Goal: Check status: Check status

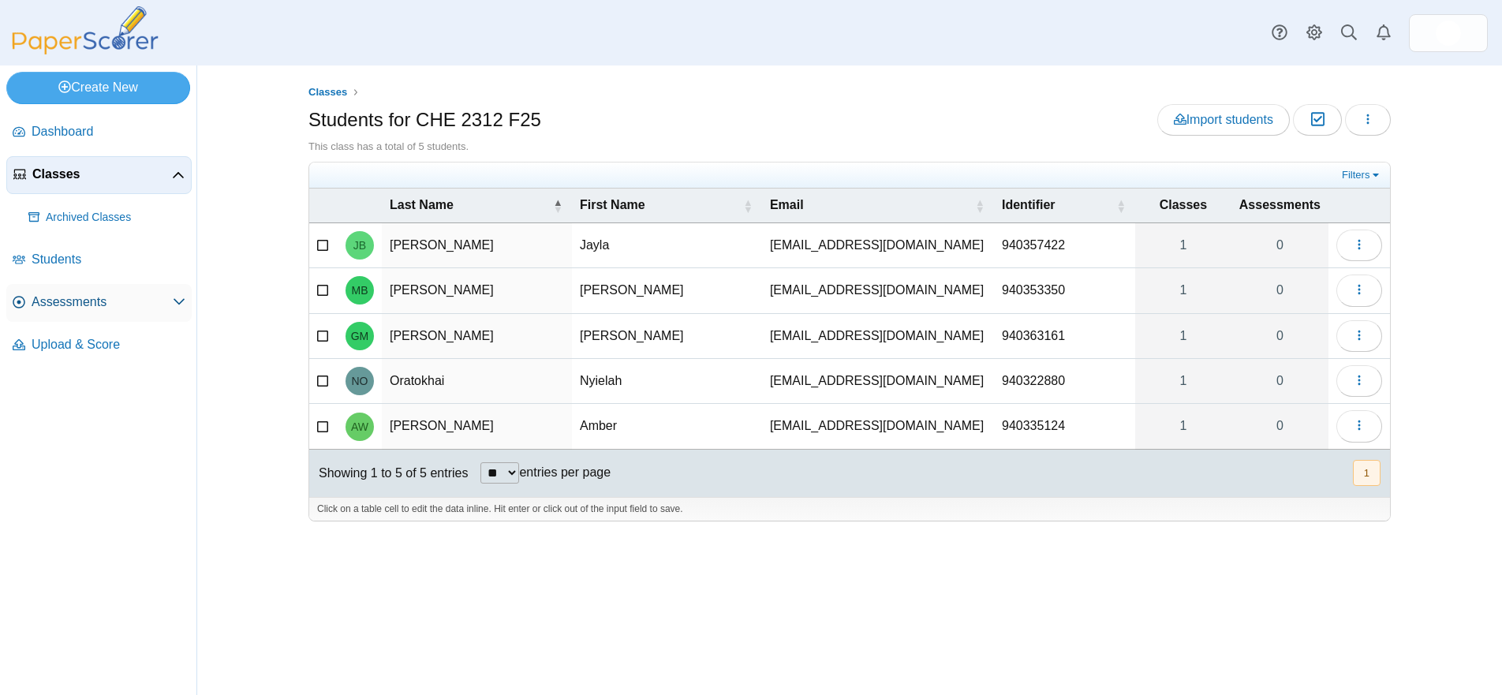
click at [103, 297] on span "Assessments" at bounding box center [102, 301] width 141 height 17
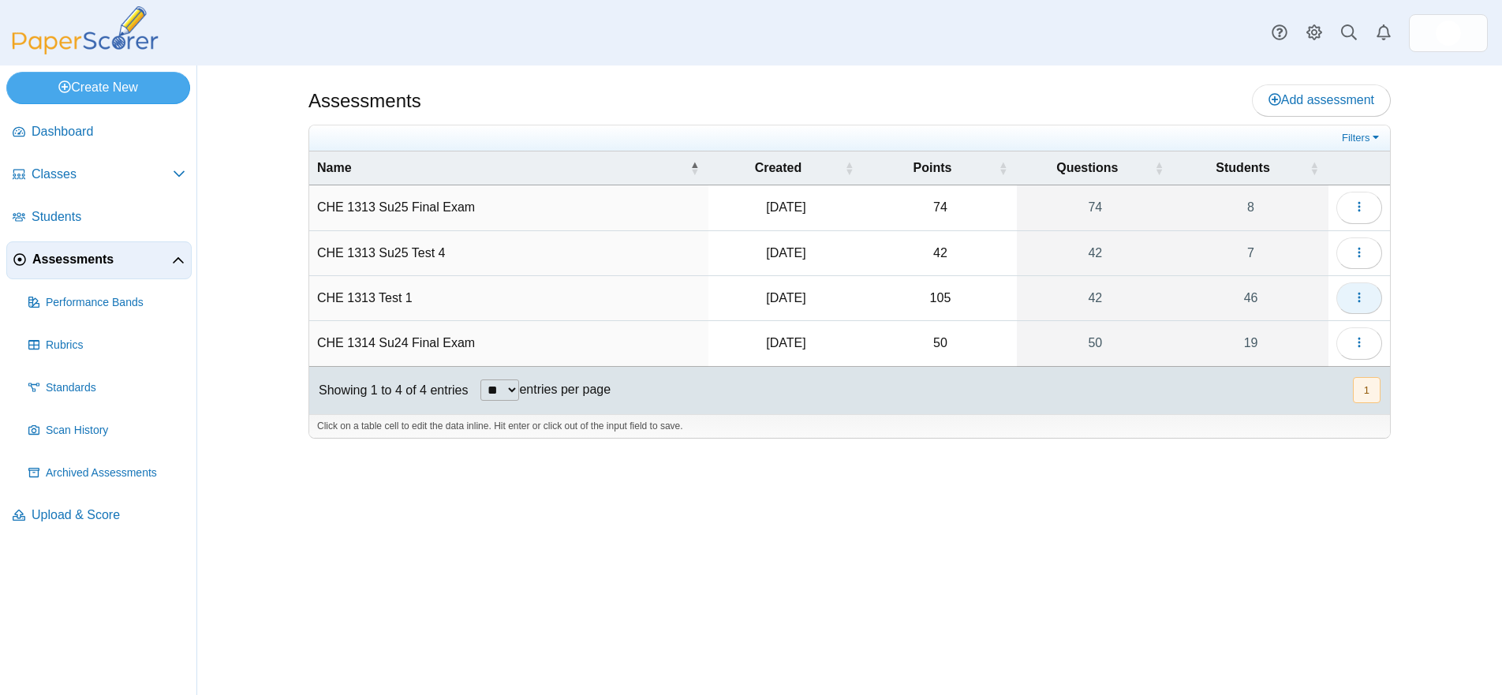
click at [1354, 298] on icon "button" at bounding box center [1358, 297] width 13 height 13
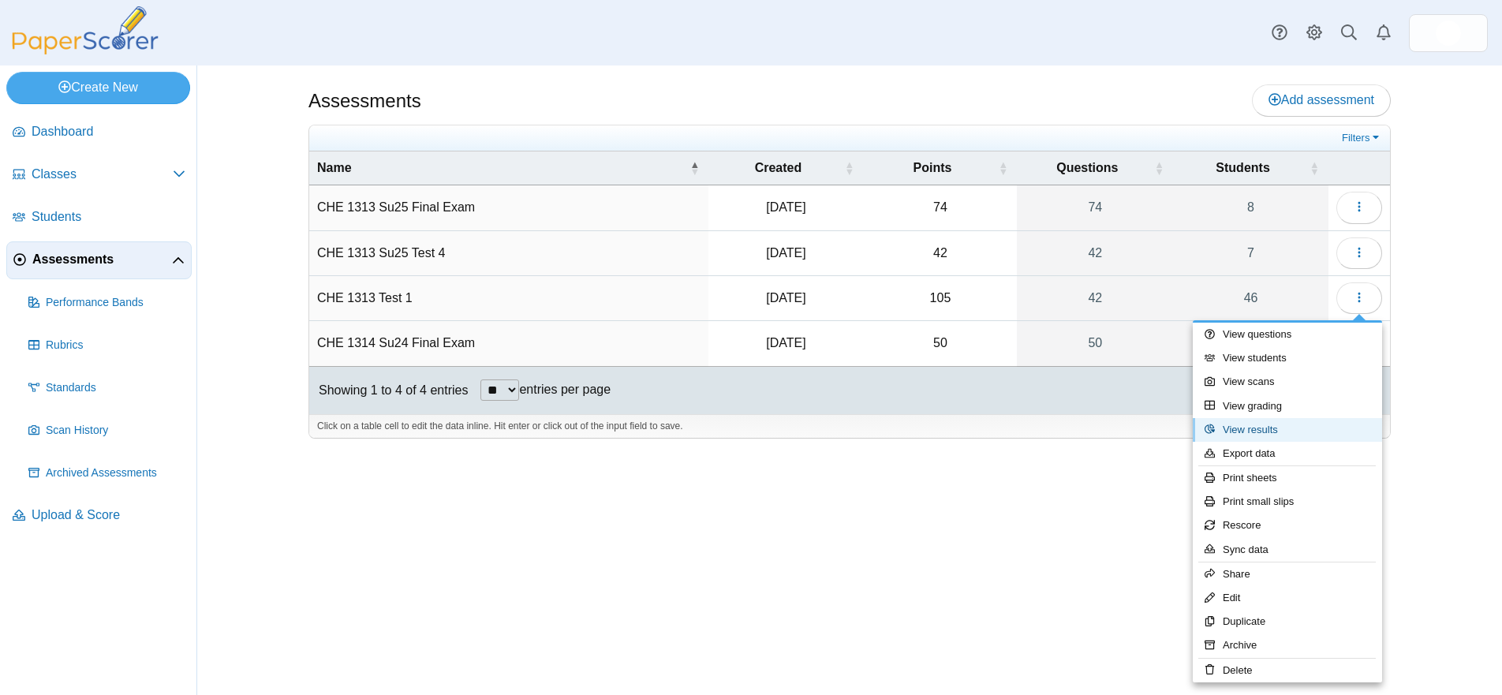
click at [1272, 427] on link "View results" at bounding box center [1286, 430] width 189 height 24
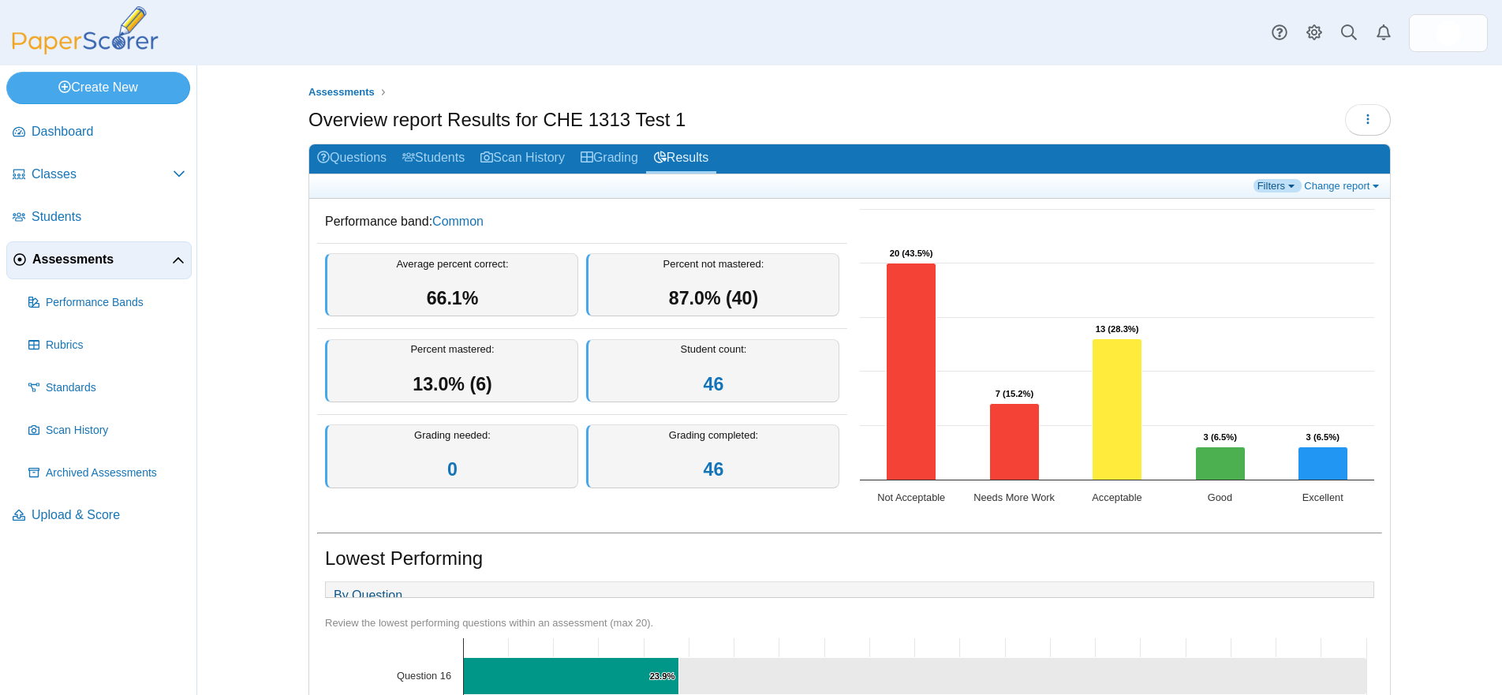
click at [1278, 186] on link "Filters" at bounding box center [1277, 185] width 48 height 13
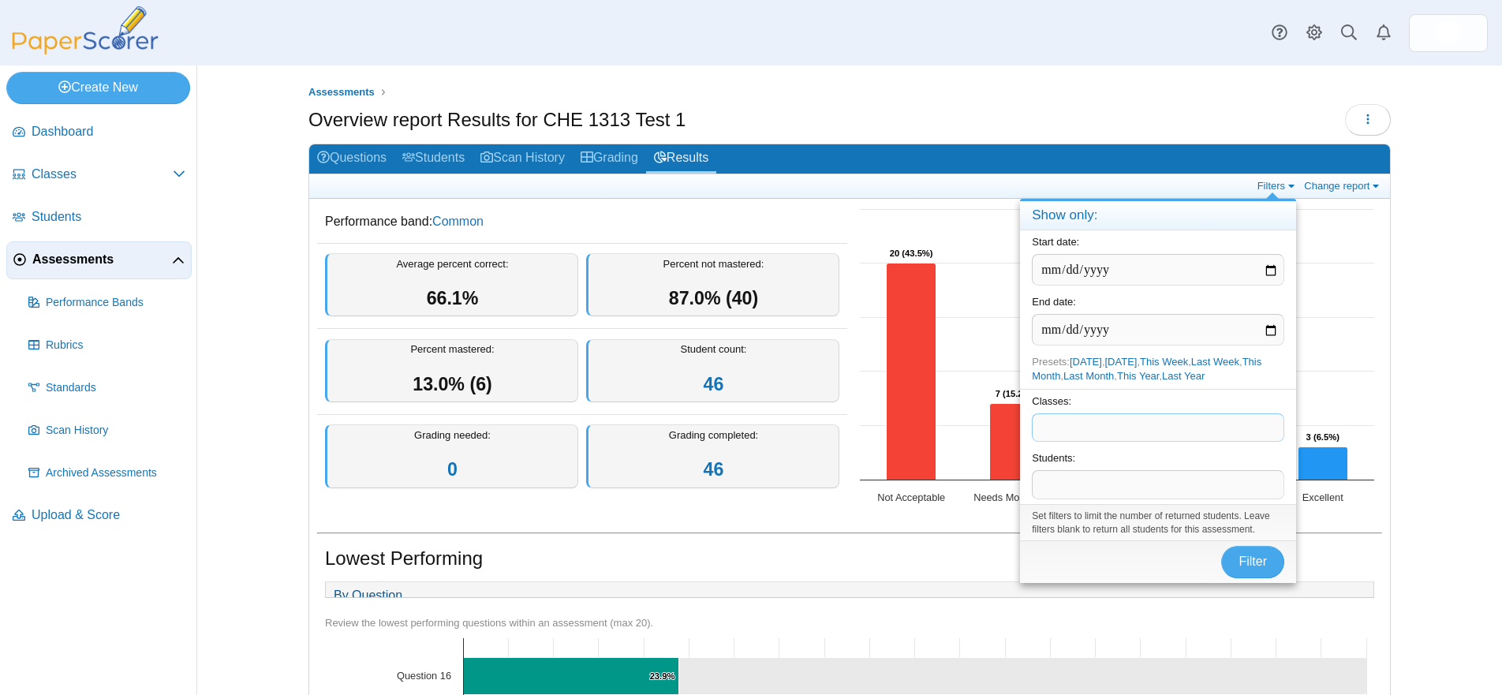
click at [1108, 429] on span at bounding box center [1157, 427] width 251 height 27
click at [1240, 565] on span "Filter" at bounding box center [1252, 560] width 28 height 13
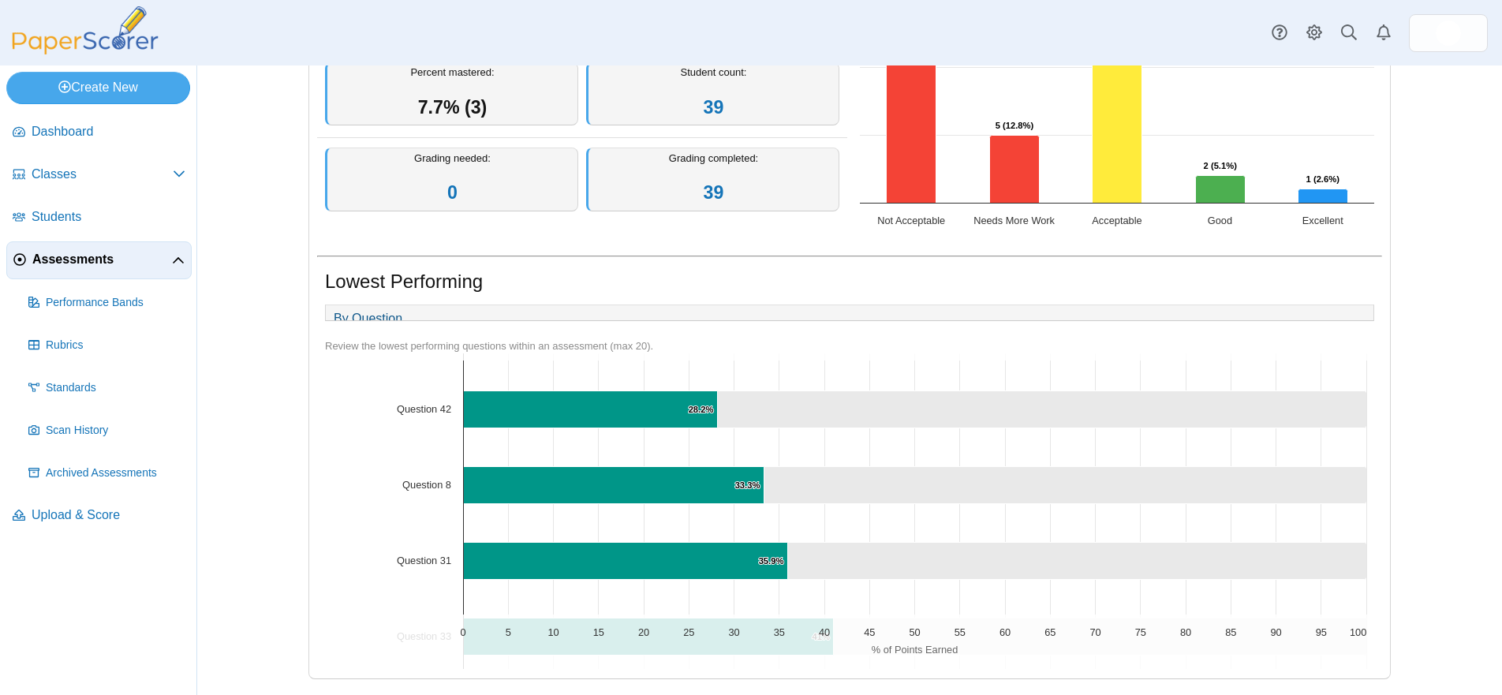
scroll to position [87, 0]
